Goal: Task Accomplishment & Management: Use online tool/utility

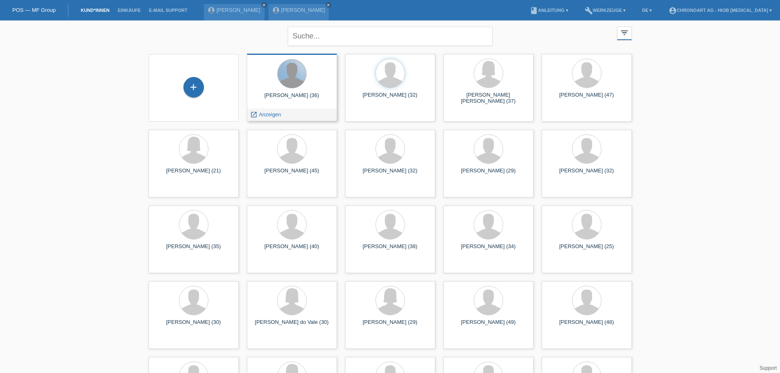
click at [291, 82] on div at bounding box center [292, 73] width 29 height 29
click at [264, 115] on span "Anzeigen" at bounding box center [270, 114] width 22 height 6
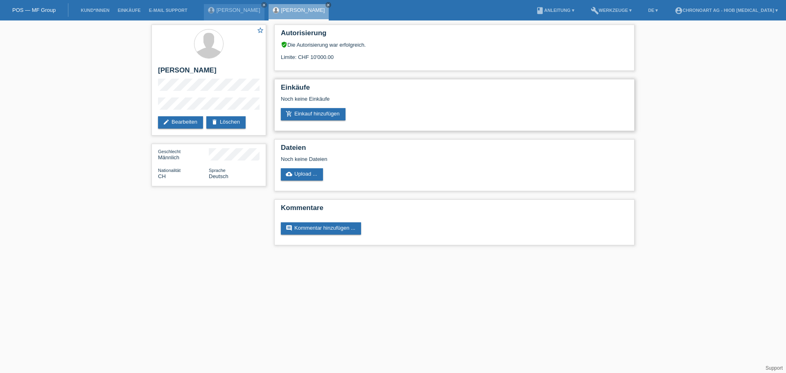
click at [316, 86] on h2 "Einkäufe" at bounding box center [454, 90] width 347 height 12
click at [217, 9] on link "[PERSON_NAME]" at bounding box center [239, 10] width 44 height 6
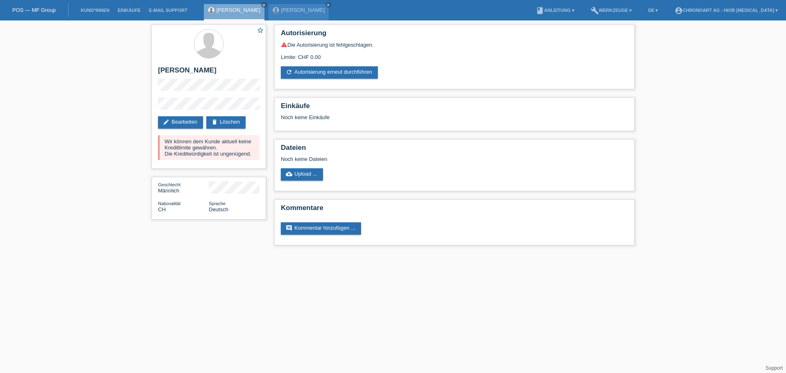
click at [98, 3] on li "Kund*innen" at bounding box center [95, 10] width 37 height 21
click at [97, 7] on li "Kund*innen" at bounding box center [95, 10] width 37 height 21
click at [97, 10] on link "Kund*innen" at bounding box center [95, 10] width 37 height 5
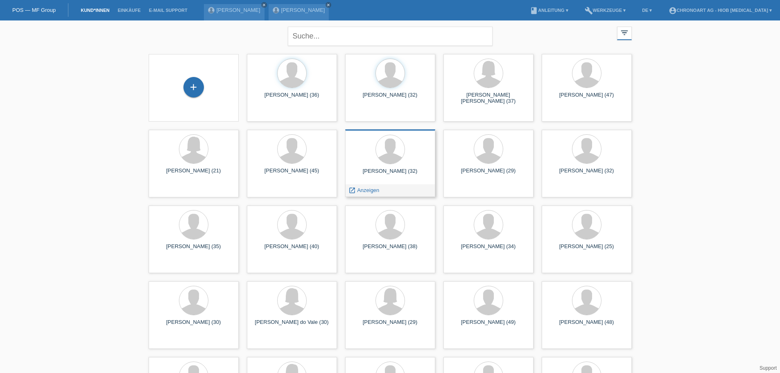
click at [385, 171] on div "[PERSON_NAME] (32)" at bounding box center [390, 174] width 77 height 13
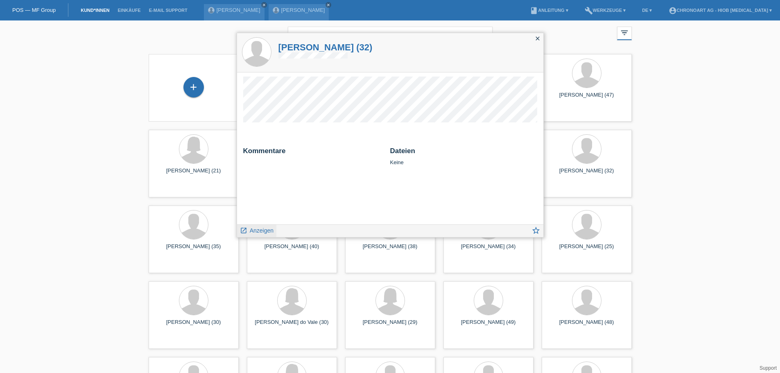
click at [254, 227] on span "Anzeigen" at bounding box center [262, 230] width 24 height 7
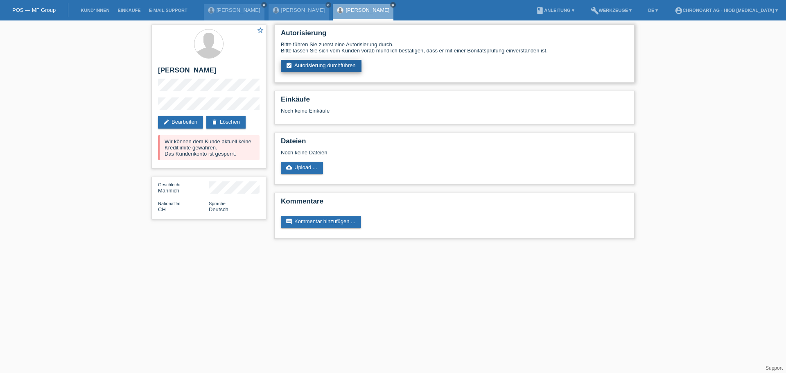
click at [336, 62] on link "assignment_turned_in Autorisierung durchführen" at bounding box center [321, 66] width 81 height 12
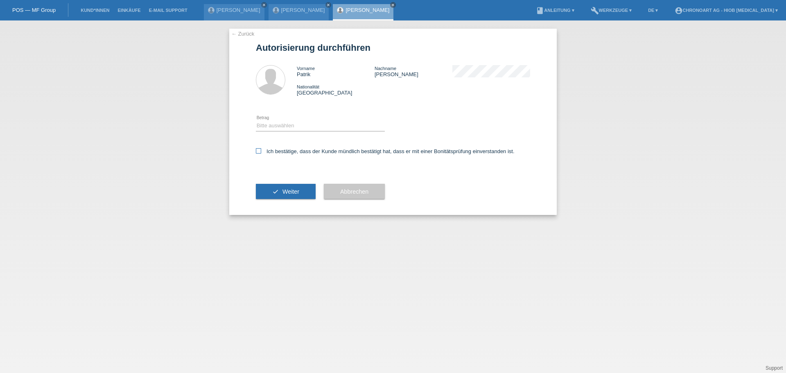
click at [284, 151] on label "Ich bestätige, dass der Kunde mündlich bestätigt hat, dass er mit einer Bonität…" at bounding box center [385, 151] width 259 height 6
click at [261, 151] on input "Ich bestätige, dass der Kunde mündlich bestätigt hat, dass er mit einer Bonität…" at bounding box center [258, 150] width 5 height 5
checkbox input "true"
click at [262, 126] on select "Bitte auswählen CHF 1.00 - CHF 499.00 CHF 500.00 - CHF 1'999.00 CHF 2'000.00 - …" at bounding box center [320, 126] width 129 height 10
select select "3"
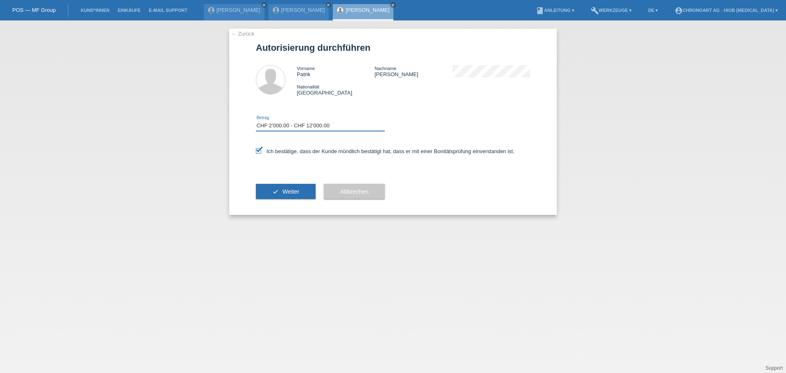
click at [256, 121] on select "Bitte auswählen CHF 1.00 - CHF 499.00 CHF 500.00 - CHF 1'999.00 CHF 2'000.00 - …" at bounding box center [320, 126] width 129 height 10
click at [290, 197] on button "check Weiter" at bounding box center [286, 192] width 60 height 16
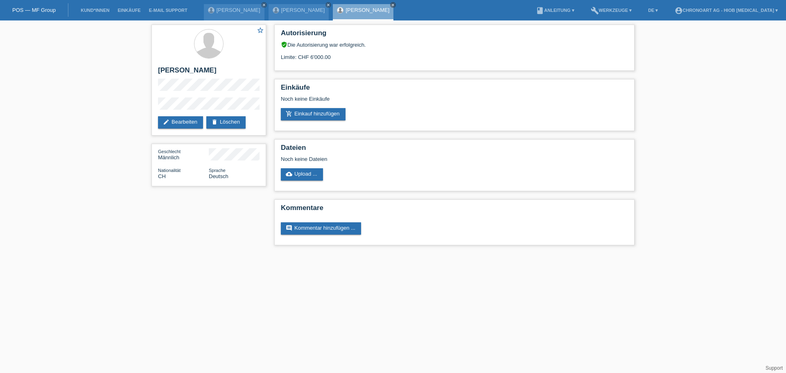
click at [203, 219] on div "star_border Patrik Laski edit Bearbeiten delete Löschen Geschlecht Männlich Nat…" at bounding box center [392, 136] width 491 height 233
click at [213, 240] on div "star_border Patrik Laski edit Bearbeiten delete Löschen Geschlecht Männlich Nat…" at bounding box center [392, 136] width 491 height 233
click at [330, 253] on html "POS — MF Group Kund*innen Einkäufe E-Mail Support Vithu Nadarajah close close" at bounding box center [393, 126] width 786 height 253
click at [726, 173] on div "star_border Patrik Laski edit Bearbeiten delete Löschen Geschlecht Männlich Nat…" at bounding box center [393, 136] width 786 height 233
click at [86, 11] on link "Kund*innen" at bounding box center [95, 10] width 37 height 5
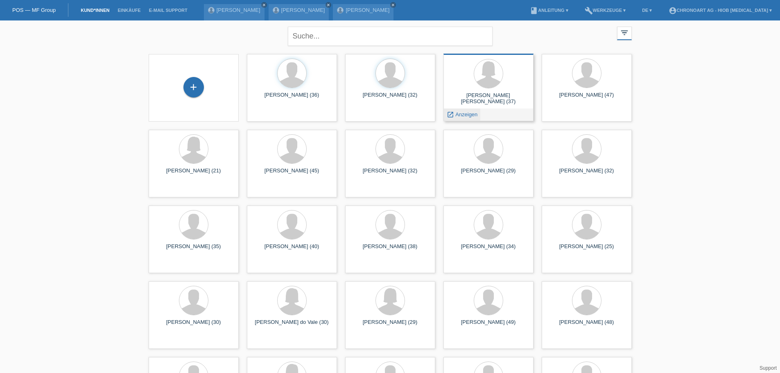
click at [469, 114] on span "Anzeigen" at bounding box center [466, 114] width 22 height 6
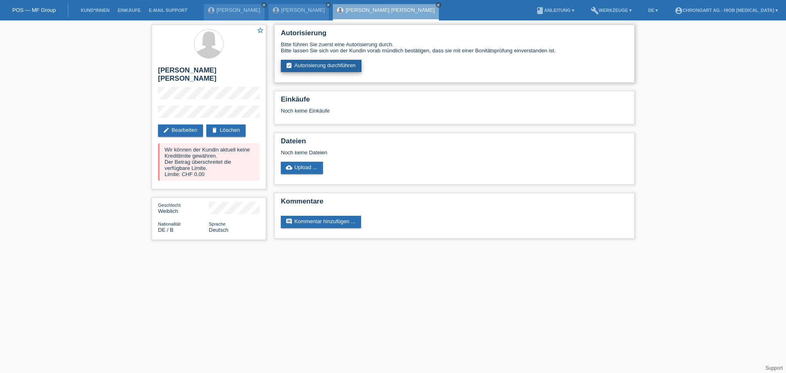
click at [311, 65] on link "assignment_turned_in Autorisierung durchführen" at bounding box center [321, 66] width 81 height 12
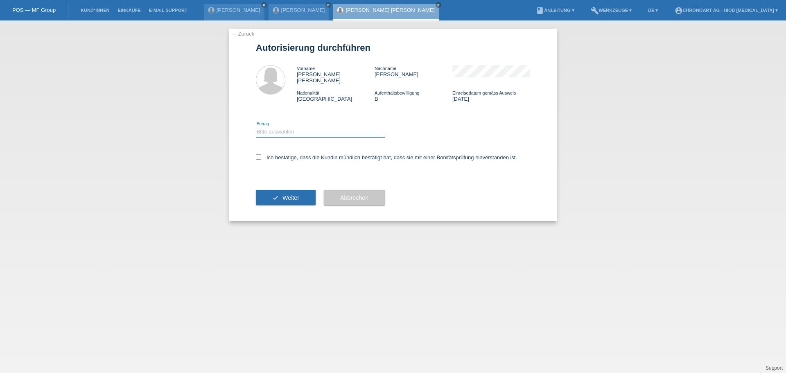
click at [262, 127] on select "Bitte auswählen CHF 1.00 - CHF 499.00 CHF 500.00 - CHF 1'999.00 CHF 2'000.00 - …" at bounding box center [320, 132] width 129 height 10
select select "3"
click at [256, 127] on select "Bitte auswählen CHF 1.00 - CHF 499.00 CHF 500.00 - CHF 1'999.00 CHF 2'000.00 - …" at bounding box center [320, 132] width 129 height 10
click at [258, 154] on icon at bounding box center [258, 156] width 5 height 5
click at [258, 154] on input "Ich bestätige, dass die Kundin mündlich bestätigt hat, dass sie mit einer Bonit…" at bounding box center [258, 156] width 5 height 5
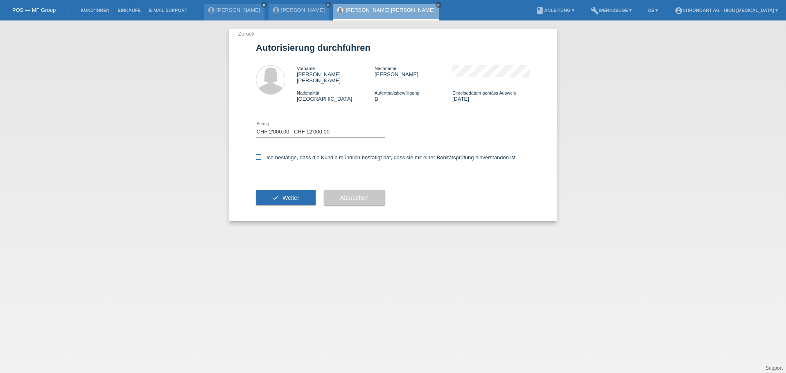
checkbox input "true"
click at [282, 190] on button "check Weiter" at bounding box center [286, 198] width 60 height 16
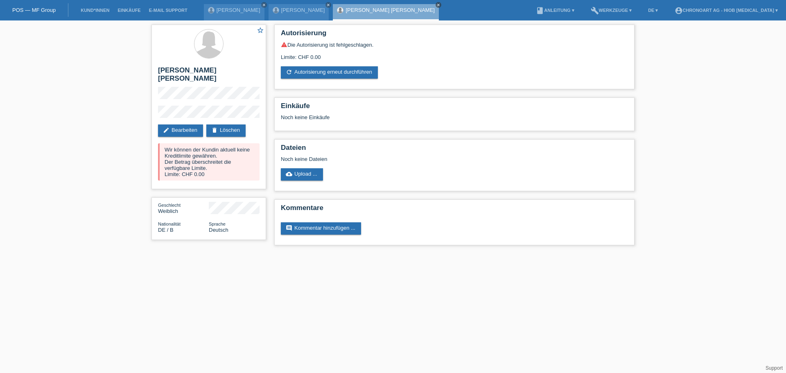
click at [436, 5] on icon "close" at bounding box center [438, 5] width 4 height 4
click at [90, 11] on link "Kund*innen" at bounding box center [95, 10] width 37 height 5
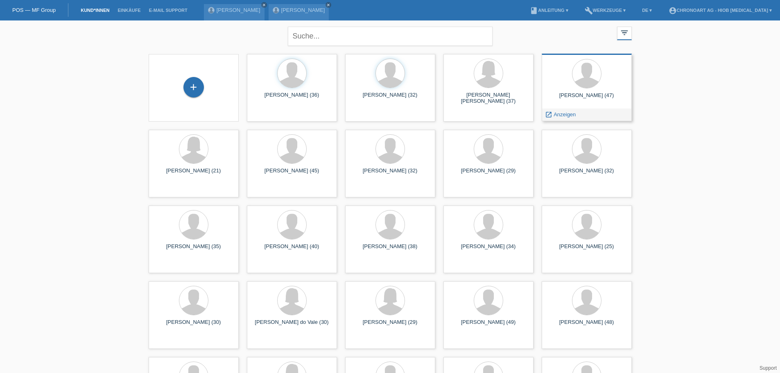
click at [571, 76] on div at bounding box center [586, 74] width 77 height 31
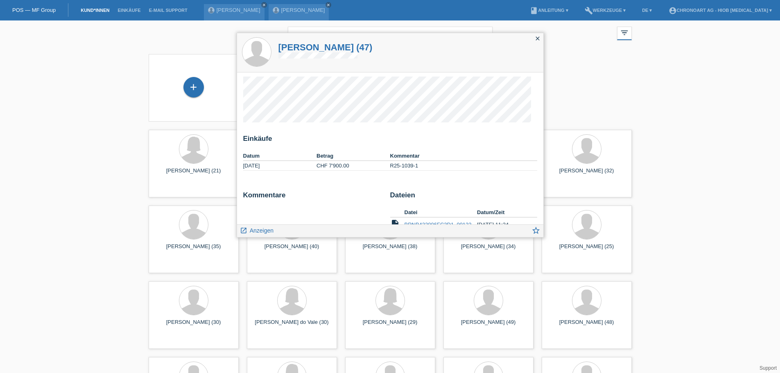
click at [537, 40] on icon "close" at bounding box center [537, 38] width 7 height 7
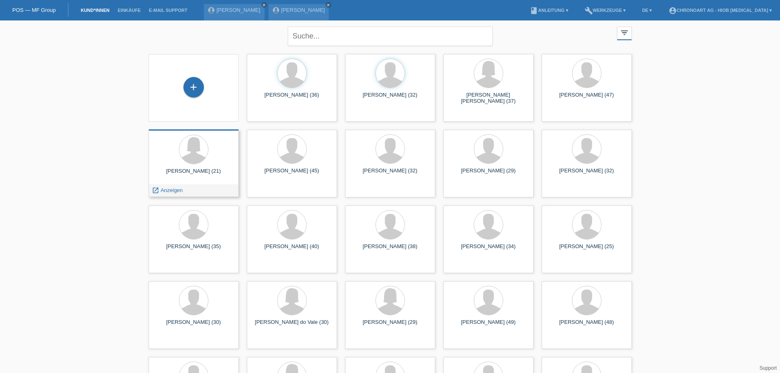
click at [190, 169] on div "Vivienne Brunner (21)" at bounding box center [193, 174] width 77 height 13
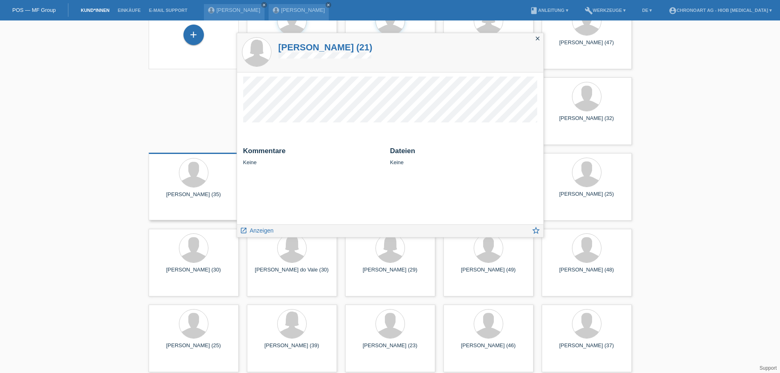
scroll to position [41, 0]
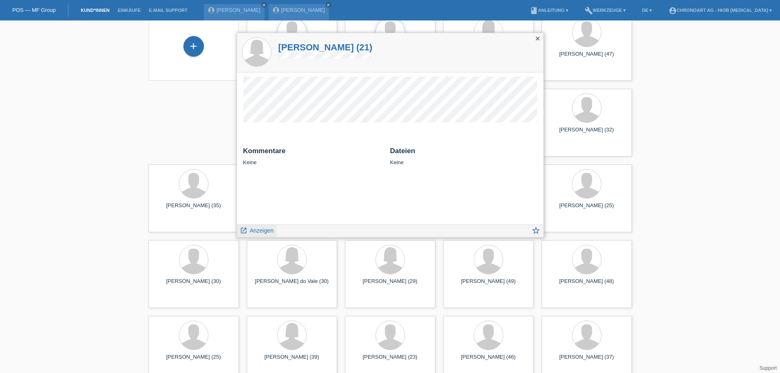
click at [257, 233] on span "Anzeigen" at bounding box center [262, 230] width 24 height 7
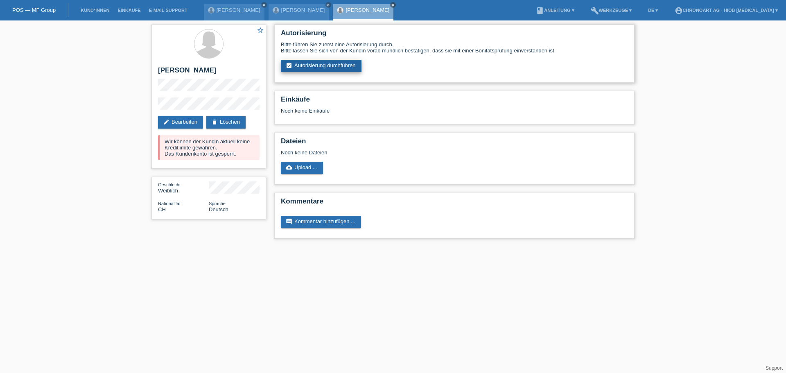
click at [329, 65] on link "assignment_turned_in Autorisierung durchführen" at bounding box center [321, 66] width 81 height 12
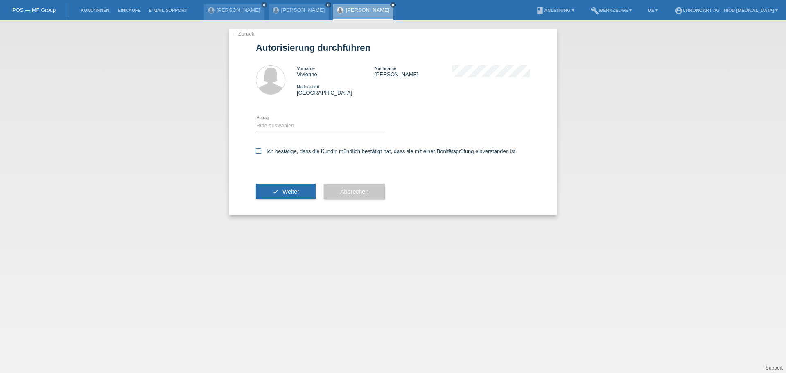
click at [271, 149] on label "Ich bestätige, dass die Kundin mündlich bestätigt hat, dass sie mit einer Bonit…" at bounding box center [386, 151] width 261 height 6
click at [261, 149] on input "Ich bestätige, dass die Kundin mündlich bestätigt hat, dass sie mit einer Bonit…" at bounding box center [258, 150] width 5 height 5
checkbox input "true"
click at [267, 192] on button "check Weiter" at bounding box center [286, 192] width 60 height 16
drag, startPoint x: 269, startPoint y: 122, endPoint x: 269, endPoint y: 126, distance: 4.9
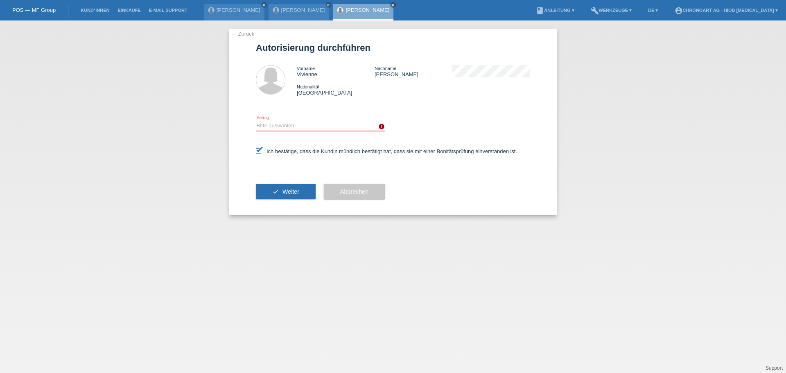
click at [269, 122] on select "Bitte auswählen CHF 1.00 - CHF 499.00 CHF 500.00 - CHF 1'999.00 CHF 2'000.00 - …" at bounding box center [320, 126] width 129 height 10
select select "3"
click at [256, 121] on select "Bitte auswählen CHF 1.00 - CHF 499.00 CHF 500.00 - CHF 1'999.00 CHF 2'000.00 - …" at bounding box center [320, 126] width 129 height 10
click at [286, 190] on span "Weiter" at bounding box center [290, 191] width 17 height 7
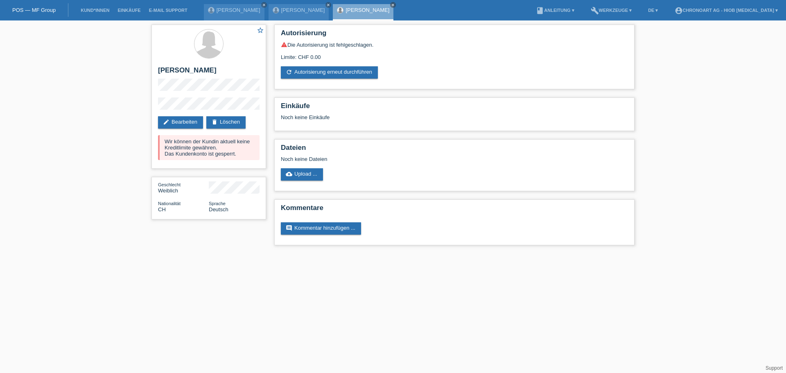
click at [97, 6] on li "Kund*innen" at bounding box center [95, 10] width 37 height 21
click at [97, 7] on li "Kund*innen" at bounding box center [95, 10] width 37 height 21
click at [95, 10] on link "Kund*innen" at bounding box center [95, 10] width 37 height 5
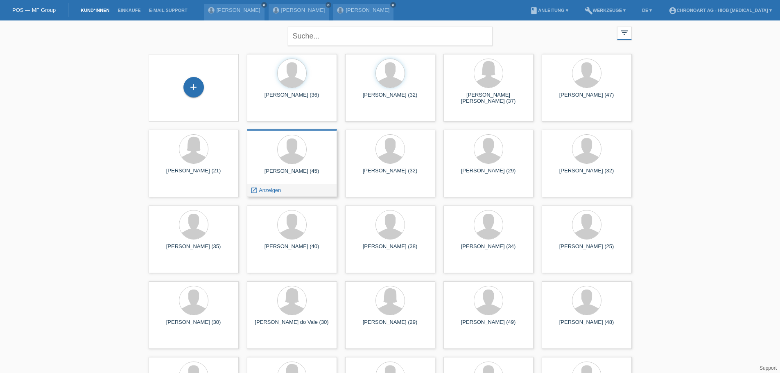
click at [284, 189] on div "launch Anzeigen" at bounding box center [291, 190] width 89 height 12
click at [258, 191] on link "launch Anzeigen" at bounding box center [265, 190] width 31 height 6
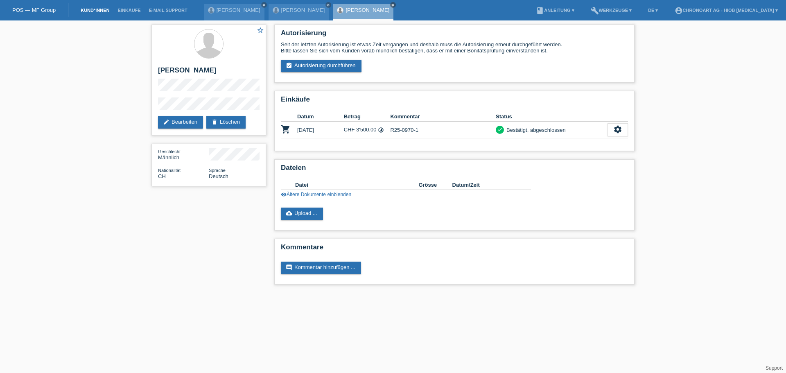
click at [91, 8] on link "Kund*innen" at bounding box center [95, 10] width 37 height 5
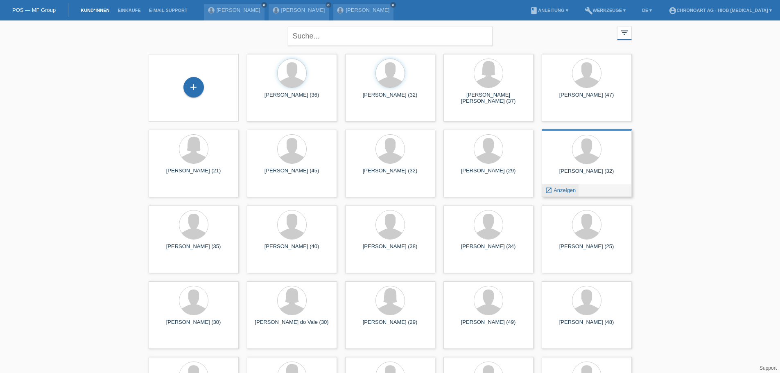
click at [565, 189] on span "Anzeigen" at bounding box center [564, 190] width 22 height 6
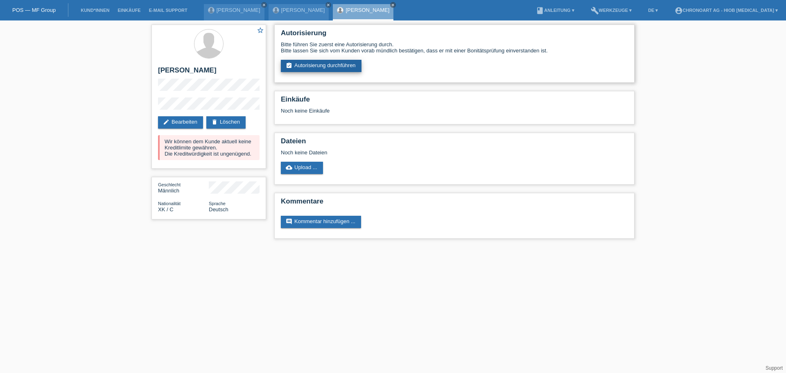
click at [343, 67] on link "assignment_turned_in Autorisierung durchführen" at bounding box center [321, 66] width 81 height 12
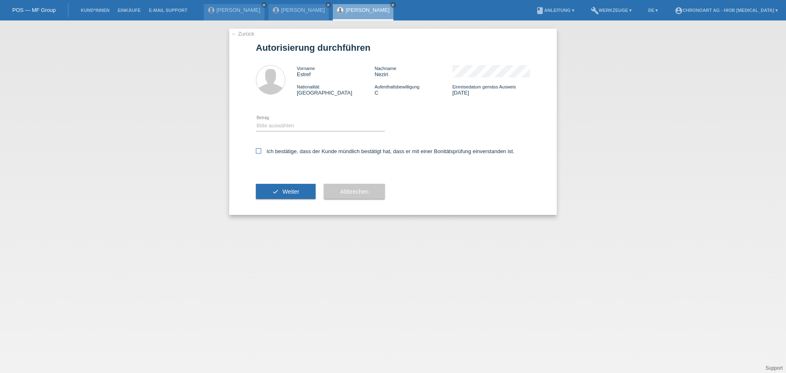
click at [278, 149] on label "Ich bestätige, dass der Kunde mündlich bestätigt hat, dass er mit einer Bonität…" at bounding box center [385, 151] width 259 height 6
click at [261, 149] on input "Ich bestätige, dass der Kunde mündlich bestätigt hat, dass er mit einer Bonität…" at bounding box center [258, 150] width 5 height 5
checkbox input "true"
click at [271, 186] on button "check Weiter" at bounding box center [286, 192] width 60 height 16
click at [289, 124] on select "Bitte auswählen CHF 1.00 - CHF 499.00 CHF 500.00 - CHF 1'999.00 CHF 2'000.00 - …" at bounding box center [320, 126] width 129 height 10
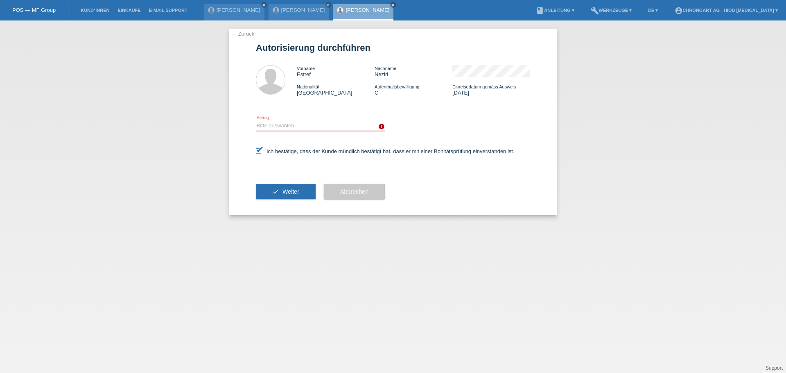
select select "3"
click at [256, 121] on select "Bitte auswählen CHF 1.00 - CHF 499.00 CHF 500.00 - CHF 1'999.00 CHF 2'000.00 - …" at bounding box center [320, 126] width 129 height 10
click at [273, 194] on button "check Weiter" at bounding box center [286, 192] width 60 height 16
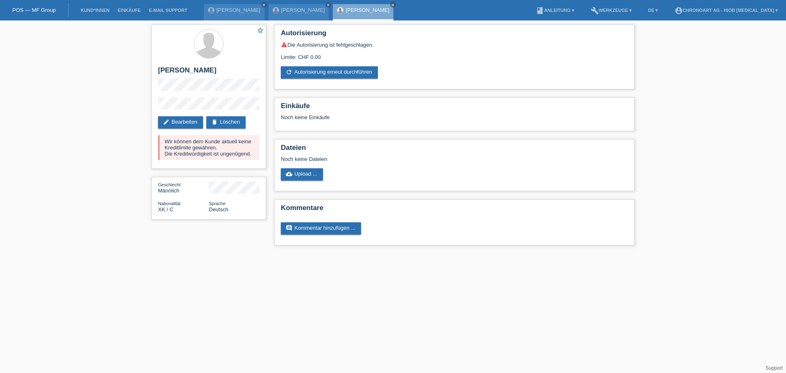
click at [309, 253] on html "POS — MF Group Kund*innen Einkäufe E-Mail Support [PERSON_NAME] close close" at bounding box center [393, 126] width 786 height 253
click at [91, 8] on link "Kund*innen" at bounding box center [95, 10] width 37 height 5
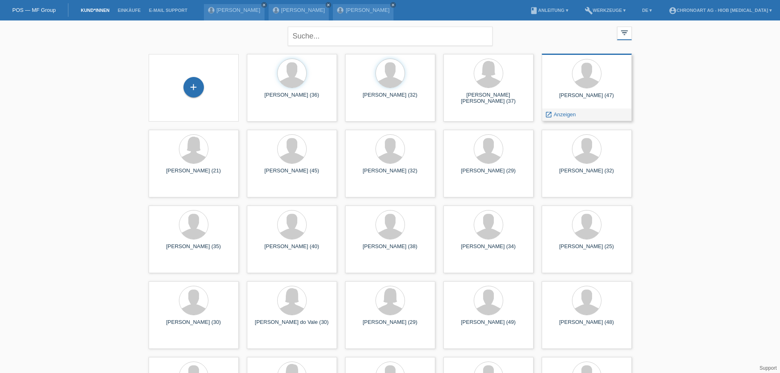
click at [582, 93] on div "Luca Marchiat (47)" at bounding box center [586, 98] width 77 height 13
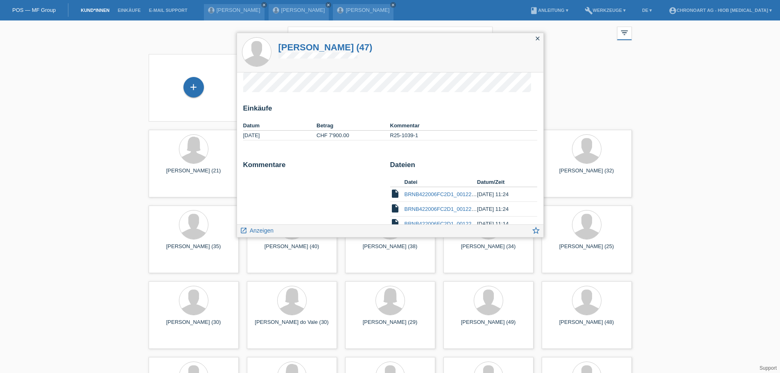
scroll to position [94, 0]
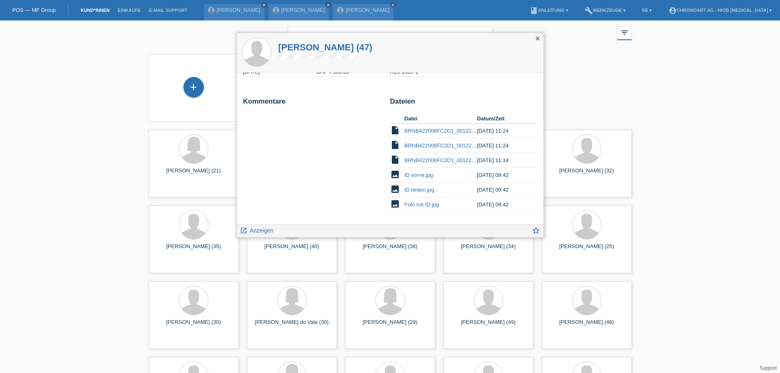
click at [535, 40] on icon "close" at bounding box center [537, 38] width 7 height 7
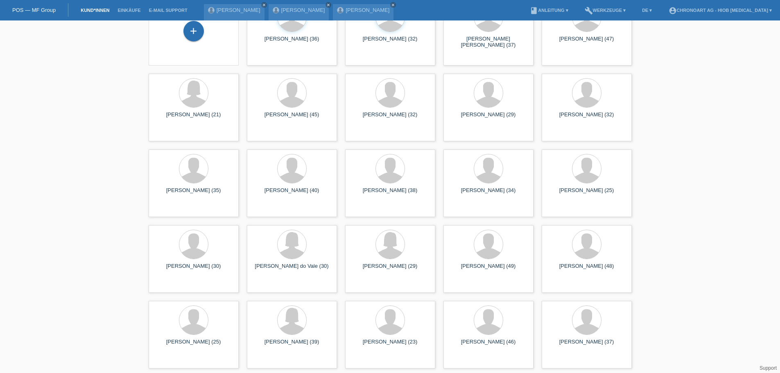
scroll to position [0, 0]
